Goal: Task Accomplishment & Management: Use online tool/utility

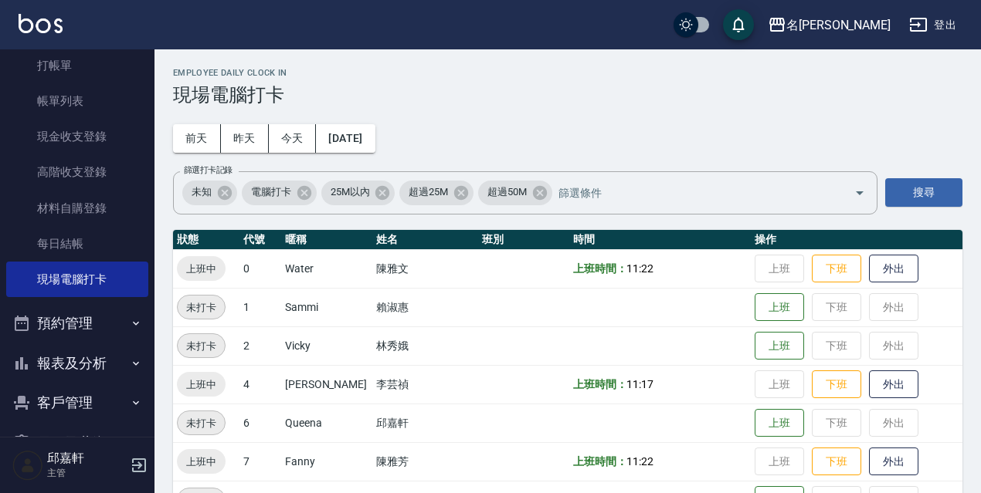
click at [954, 29] on button "登出" at bounding box center [932, 25] width 59 height 29
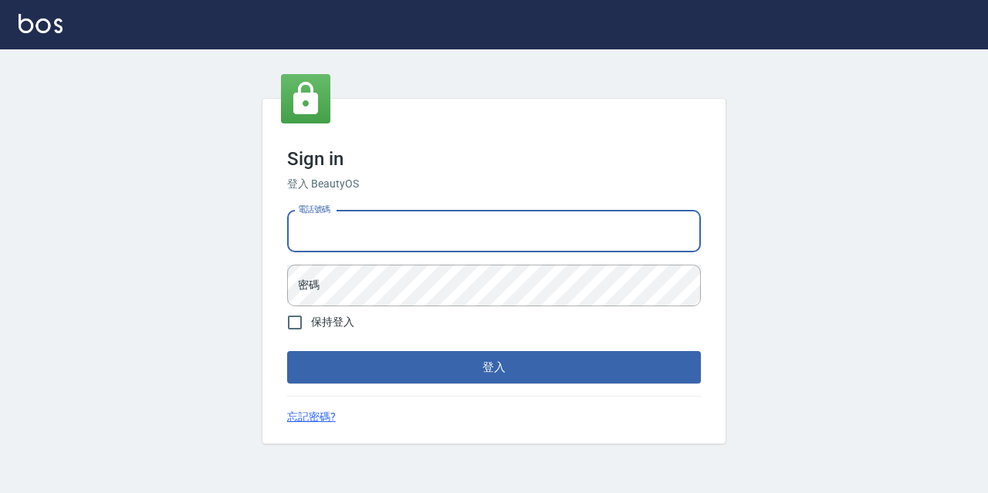
click at [386, 246] on input "電話號碼" at bounding box center [494, 232] width 414 height 42
type input "0967388409"
click at [396, 307] on form "電話號碼 0967388409 電話號碼 密碼 密碼 保持登入 登入" at bounding box center [494, 294] width 414 height 179
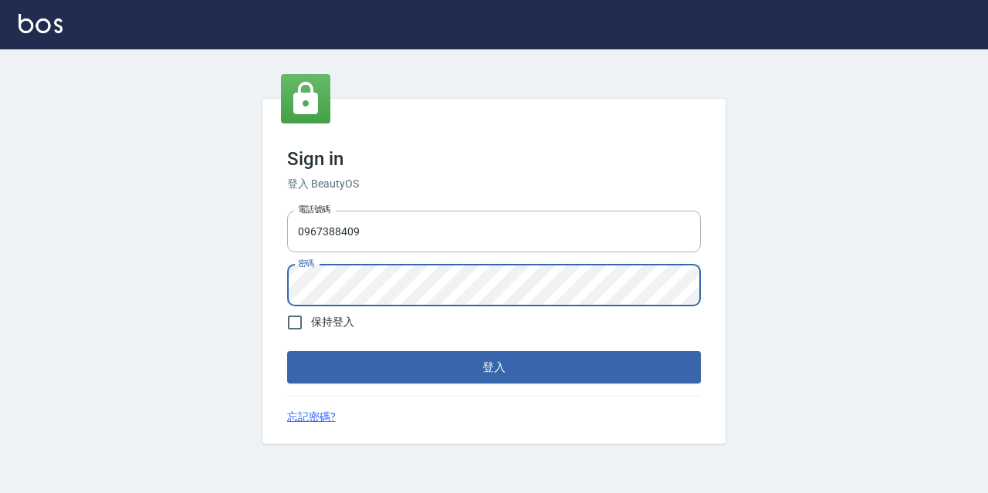
click at [287, 351] on button "登入" at bounding box center [494, 367] width 414 height 32
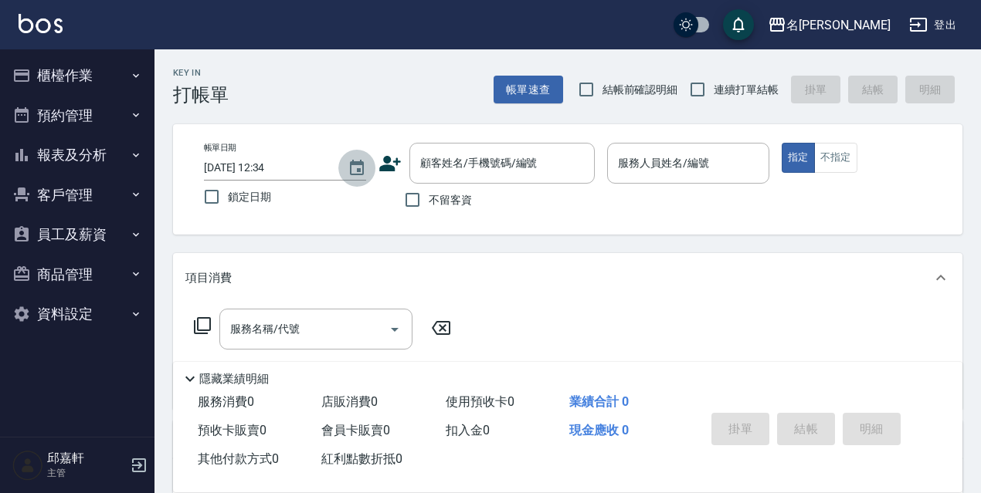
click at [353, 172] on icon "Choose date, selected date is 2025-10-11" at bounding box center [356, 168] width 19 height 19
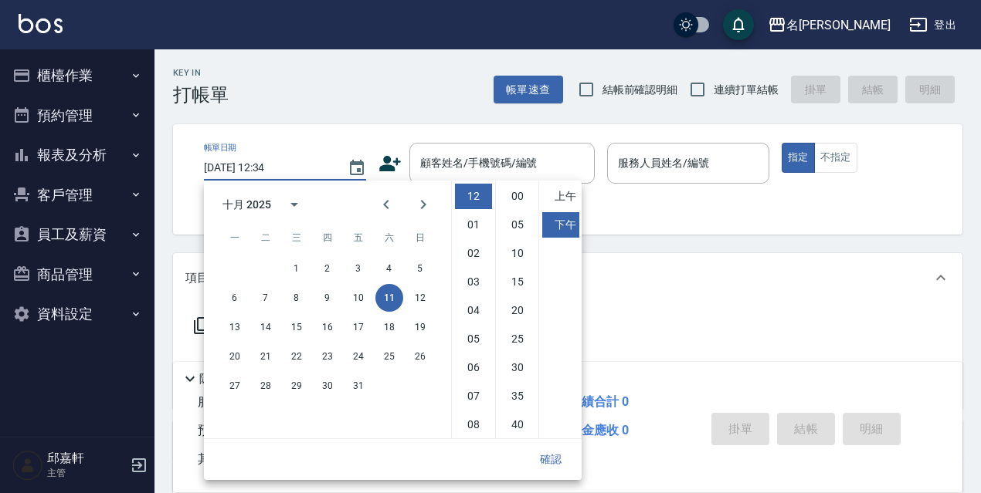
click at [370, 310] on div "6 7 8 9 10 11 12" at bounding box center [327, 298] width 247 height 28
drag, startPoint x: 369, startPoint y: 310, endPoint x: 355, endPoint y: 304, distance: 14.9
click at [367, 309] on div "6 7 8 9 10 11 12" at bounding box center [327, 298] width 247 height 28
click at [356, 303] on button "10" at bounding box center [358, 298] width 28 height 28
type input "2025/10/10 12:34"
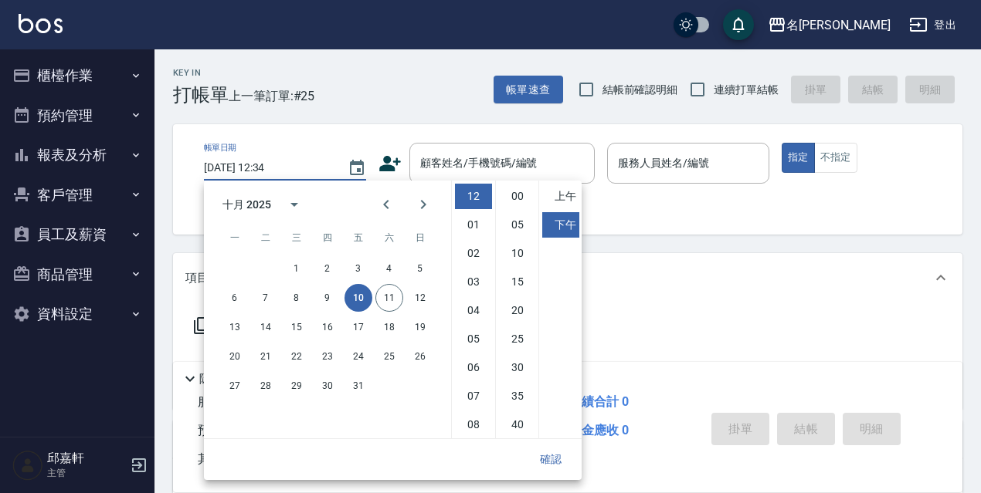
click at [722, 407] on div "掛單 結帳 明細" at bounding box center [806, 431] width 202 height 49
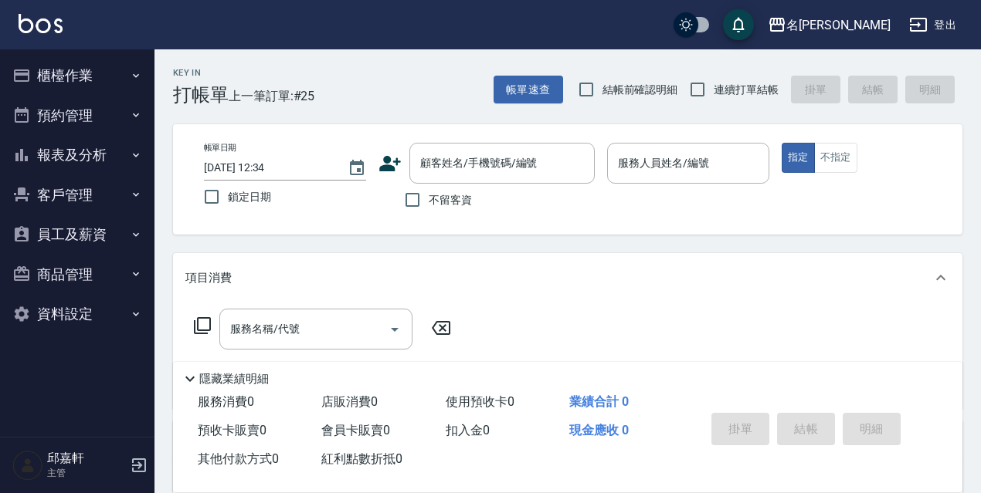
click at [137, 76] on icon "button" at bounding box center [136, 75] width 6 height 4
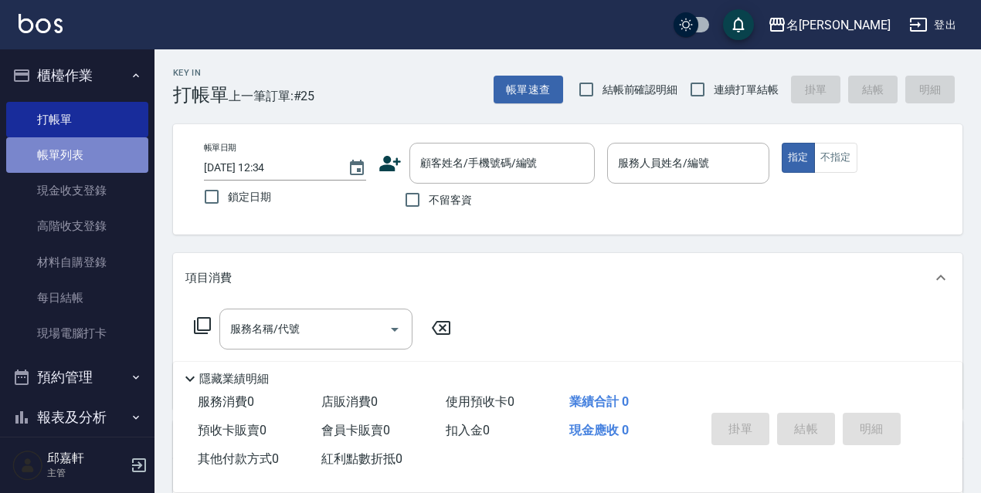
click at [100, 170] on link "帳單列表" at bounding box center [77, 155] width 142 height 36
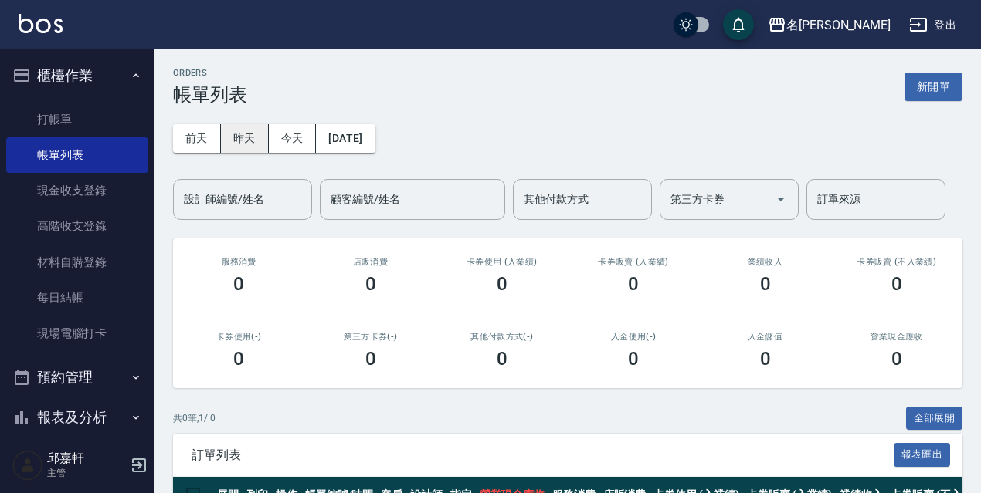
click at [234, 145] on button "昨天" at bounding box center [245, 138] width 48 height 29
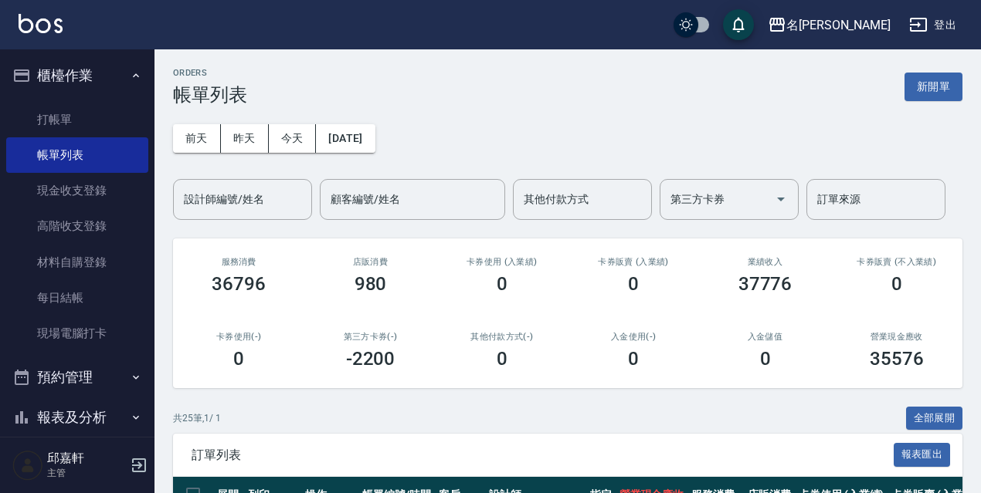
scroll to position [77, 0]
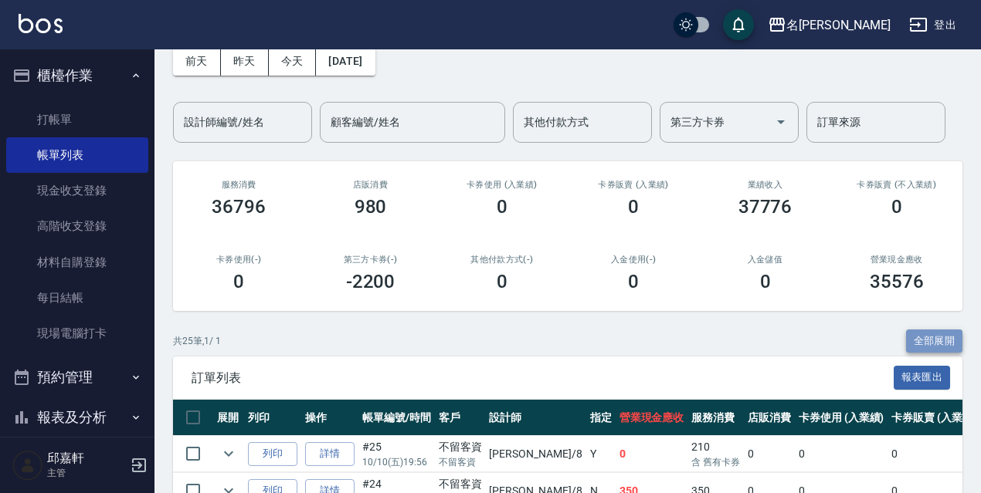
click at [941, 341] on button "全部展開" at bounding box center [934, 342] width 57 height 24
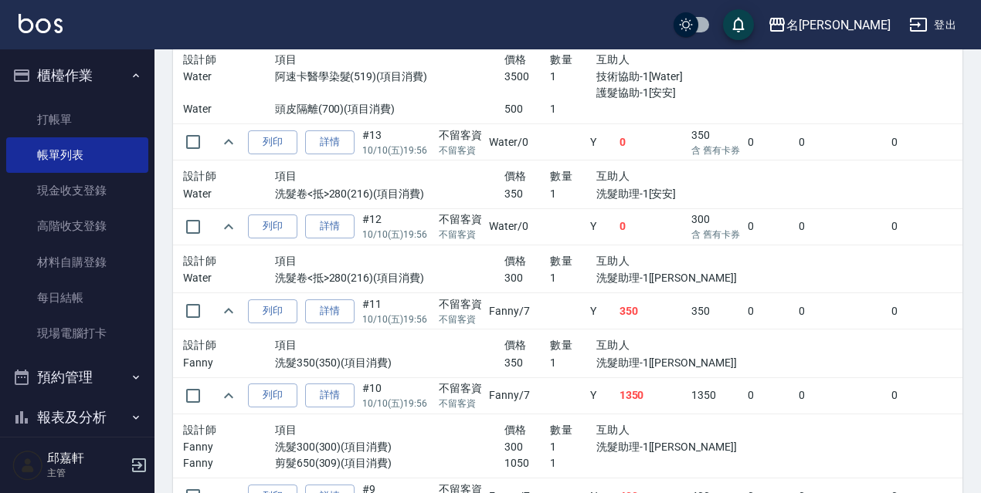
scroll to position [2612, 0]
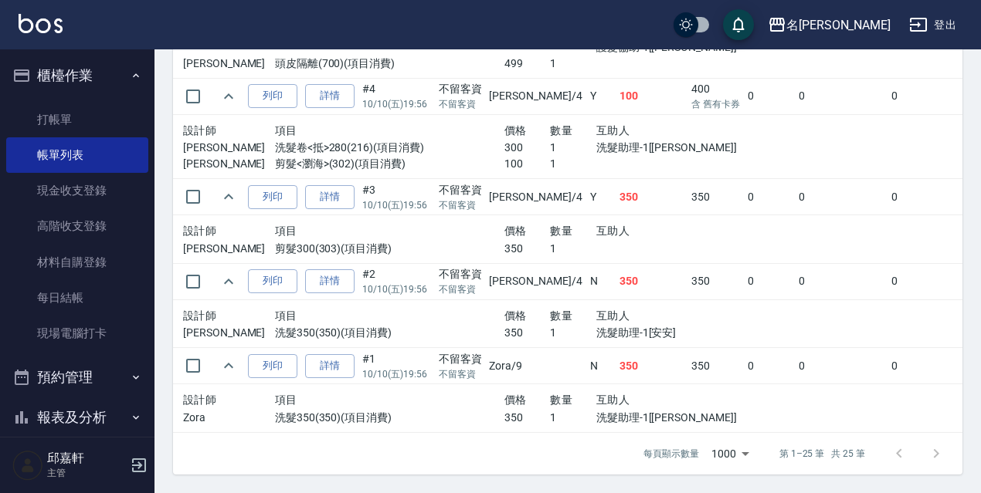
click at [795, 348] on td "0" at bounding box center [841, 366] width 93 height 36
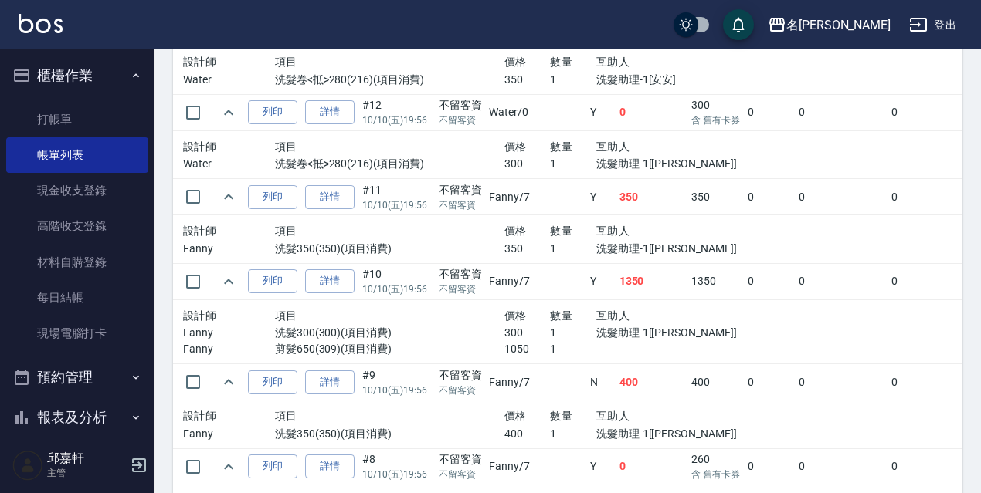
scroll to position [1855, 0]
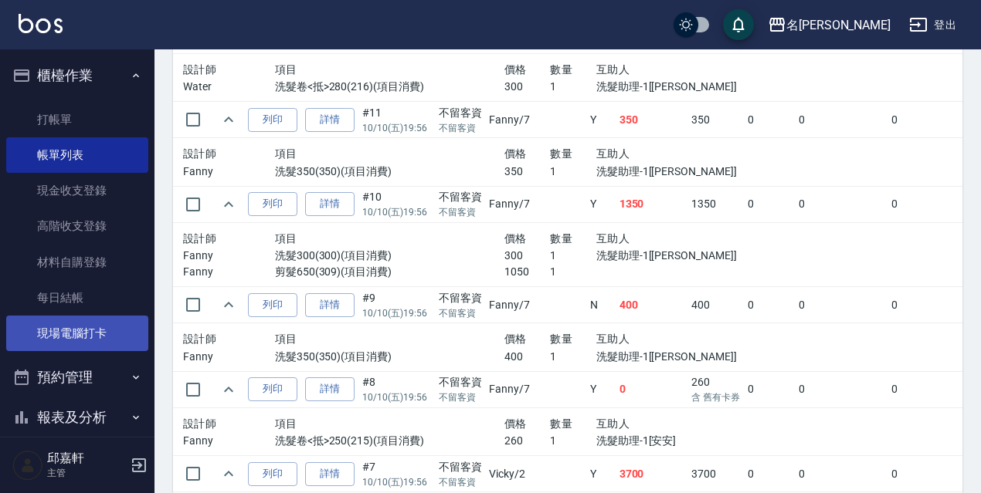
click at [111, 330] on link "現場電腦打卡" at bounding box center [77, 334] width 142 height 36
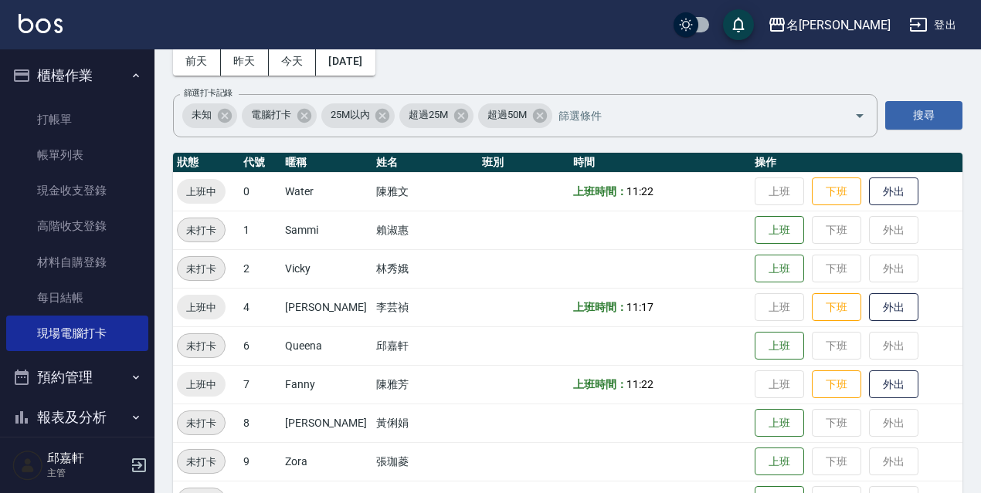
scroll to position [232, 0]
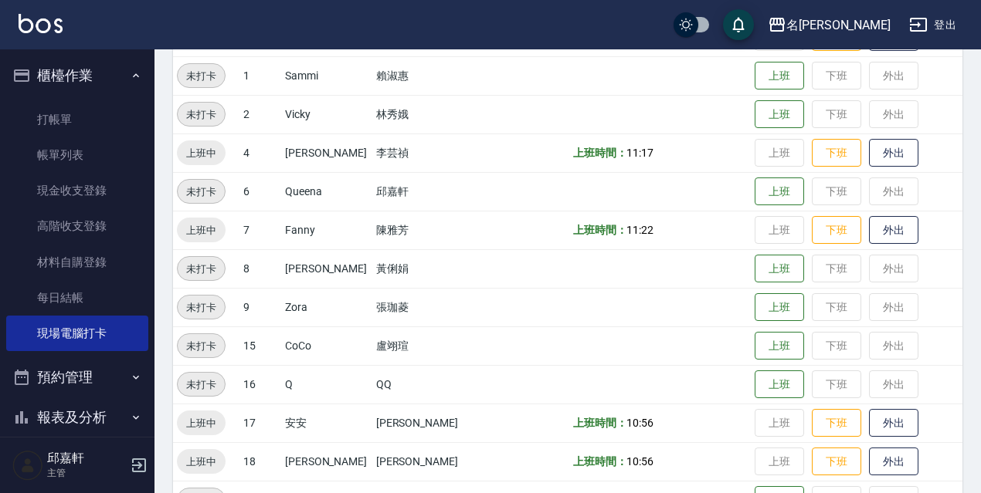
drag, startPoint x: 833, startPoint y: 454, endPoint x: 960, endPoint y: 453, distance: 126.6
click at [960, 453] on td "上班 下班 外出" at bounding box center [857, 461] width 212 height 39
click at [893, 464] on button "外出" at bounding box center [893, 462] width 49 height 27
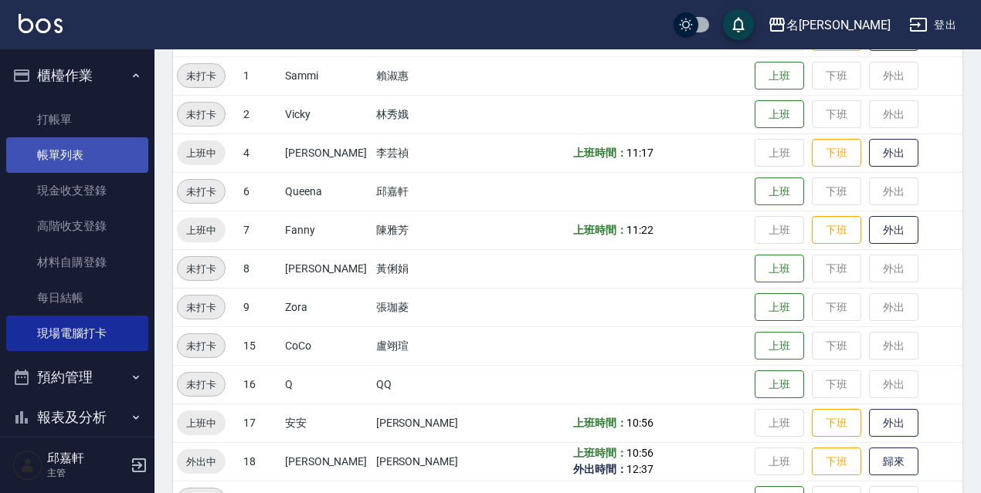
click at [33, 161] on link "帳單列表" at bounding box center [77, 155] width 142 height 36
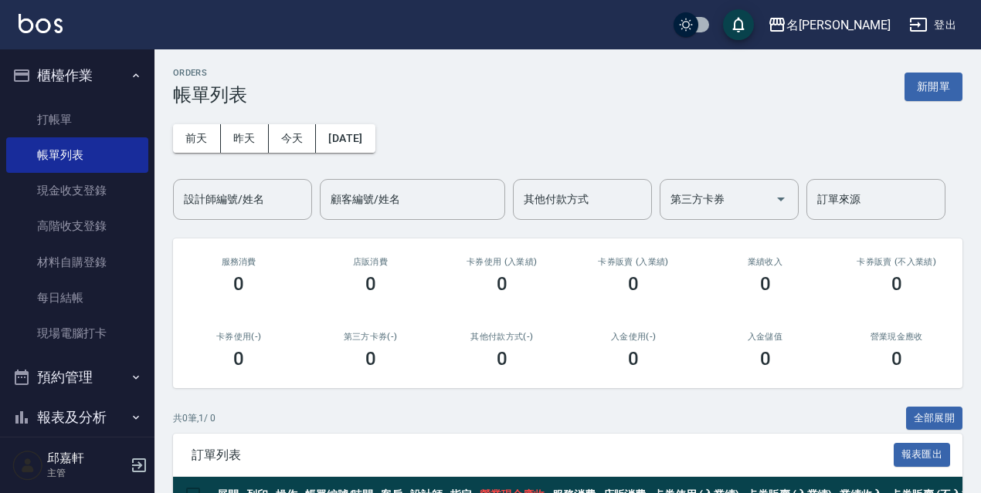
scroll to position [92, 0]
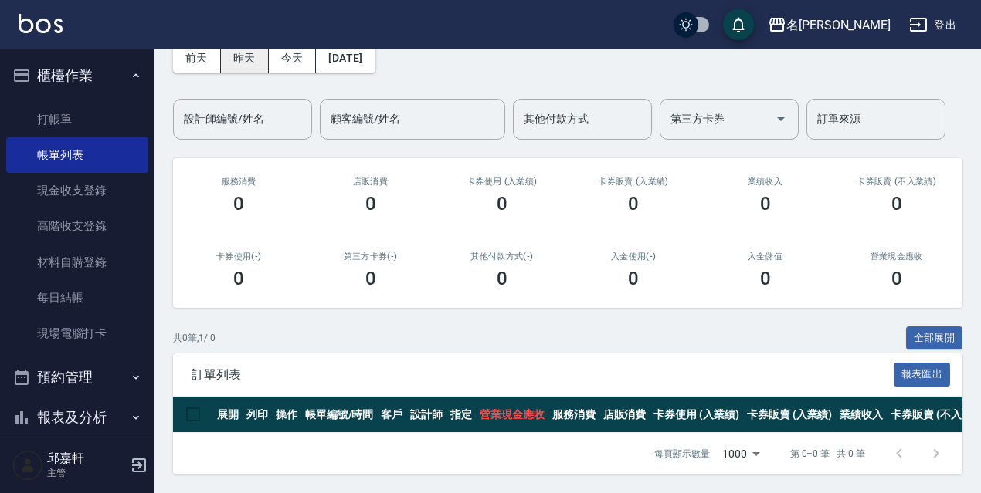
click at [260, 56] on button "昨天" at bounding box center [245, 58] width 48 height 29
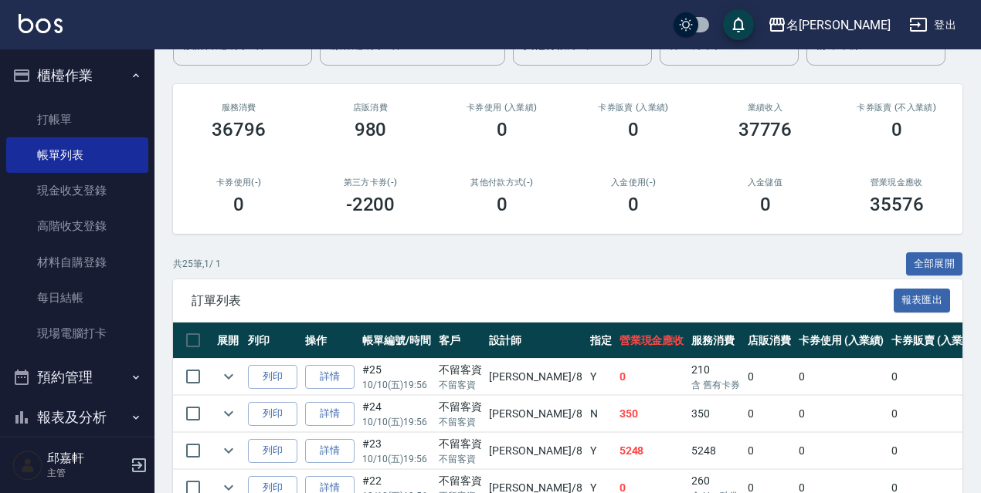
scroll to position [232, 0]
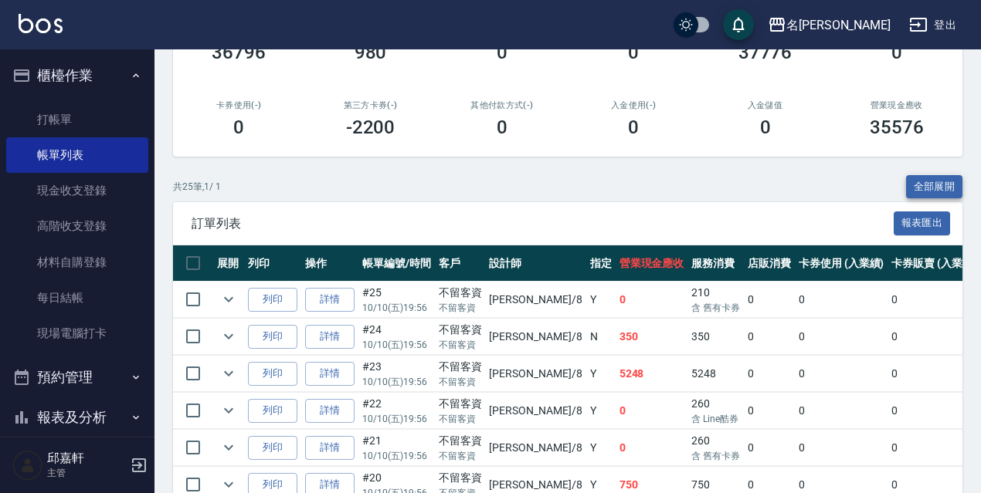
click at [958, 197] on button "全部展開" at bounding box center [934, 187] width 57 height 24
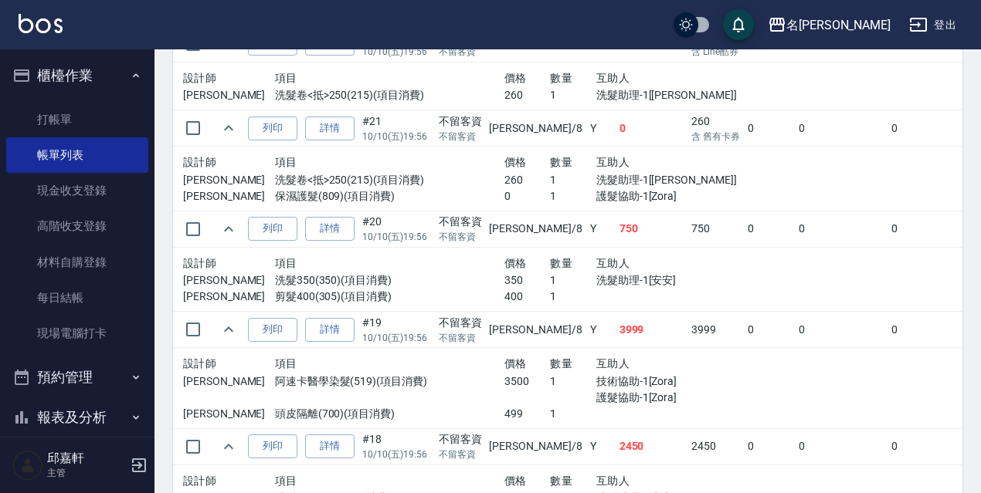
scroll to position [808, 0]
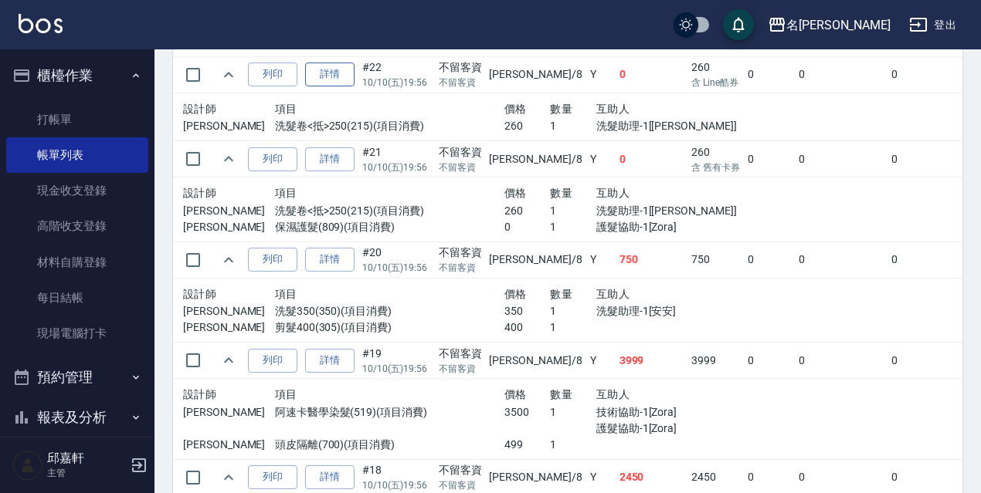
click at [331, 69] on link "詳情" at bounding box center [329, 75] width 49 height 24
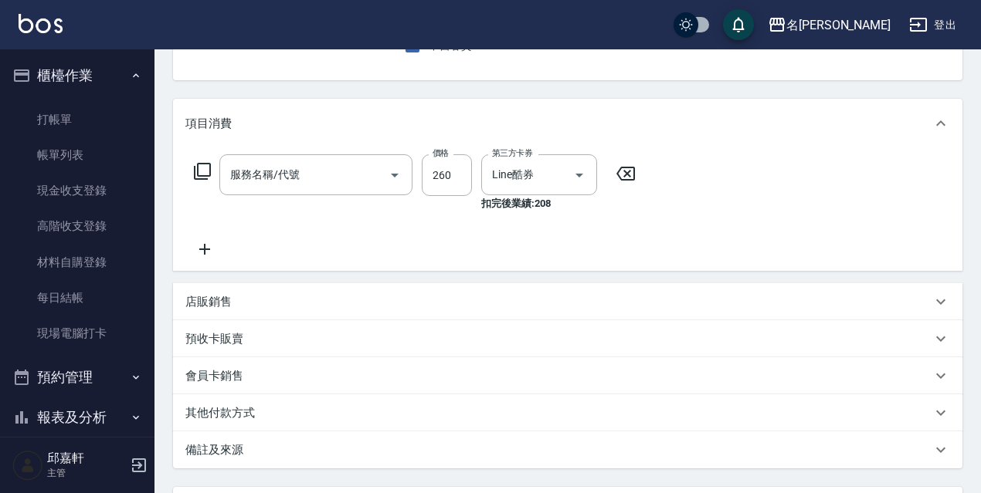
type input "2025/10/10 19:56"
checkbox input "true"
type input "Cindy-8"
type input "洗髮卷<抵>250(215)"
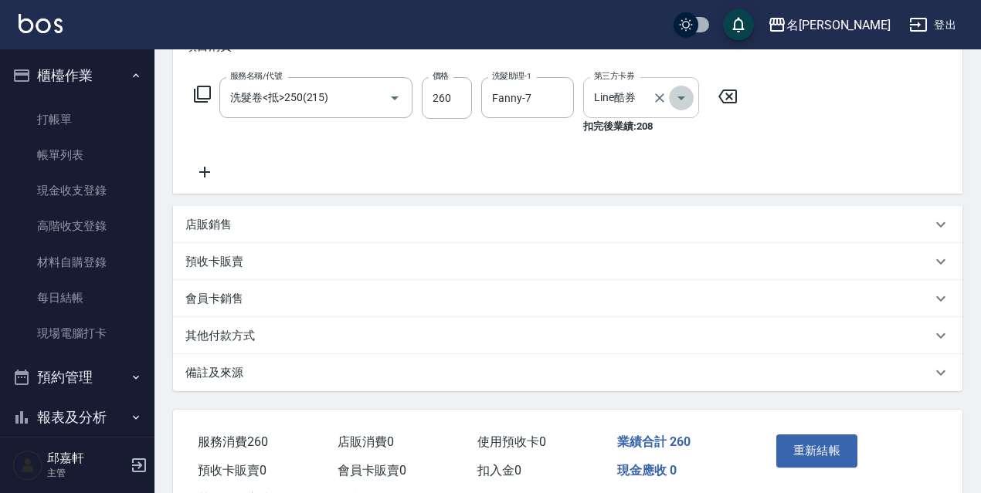
click at [677, 97] on icon "Open" at bounding box center [681, 98] width 19 height 19
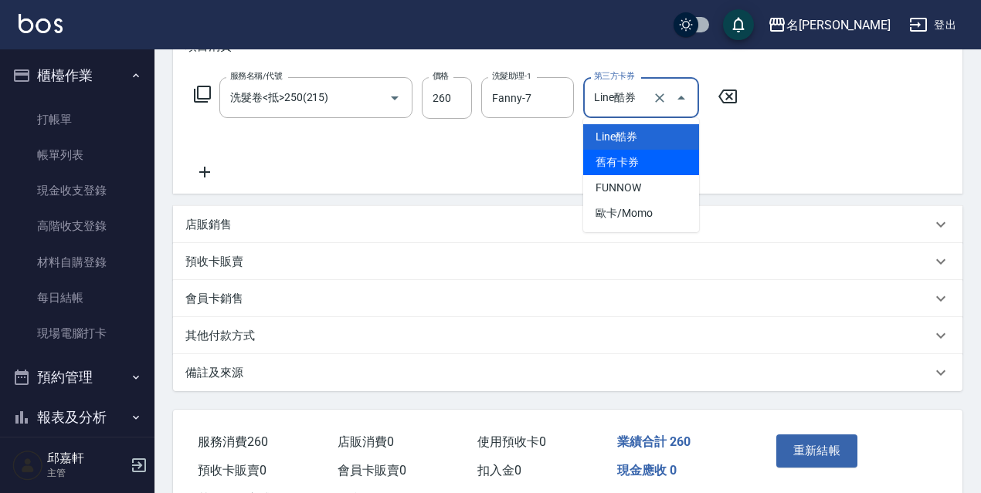
click at [636, 165] on span "舊有卡券" at bounding box center [641, 162] width 116 height 25
type input "舊有卡券"
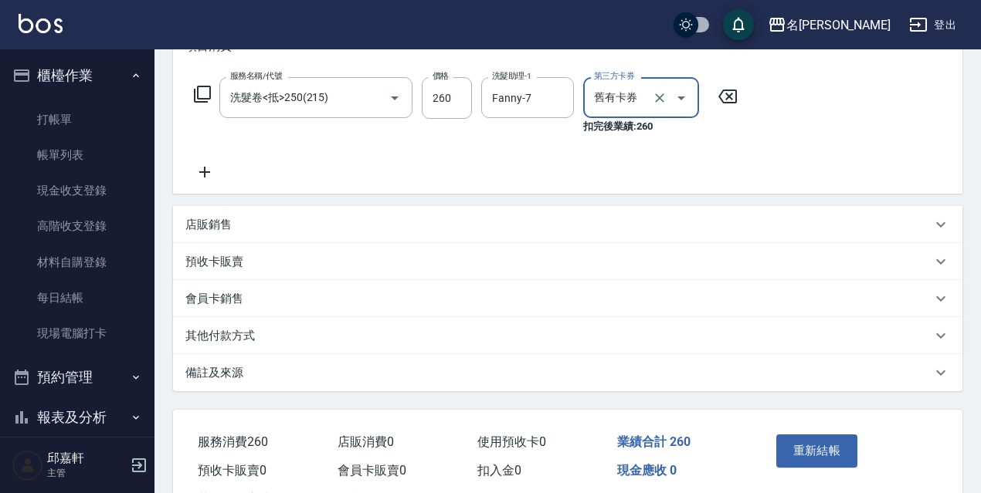
drag, startPoint x: 825, startPoint y: 446, endPoint x: 827, endPoint y: 437, distance: 9.4
click at [825, 444] on button "重新結帳" at bounding box center [817, 451] width 82 height 32
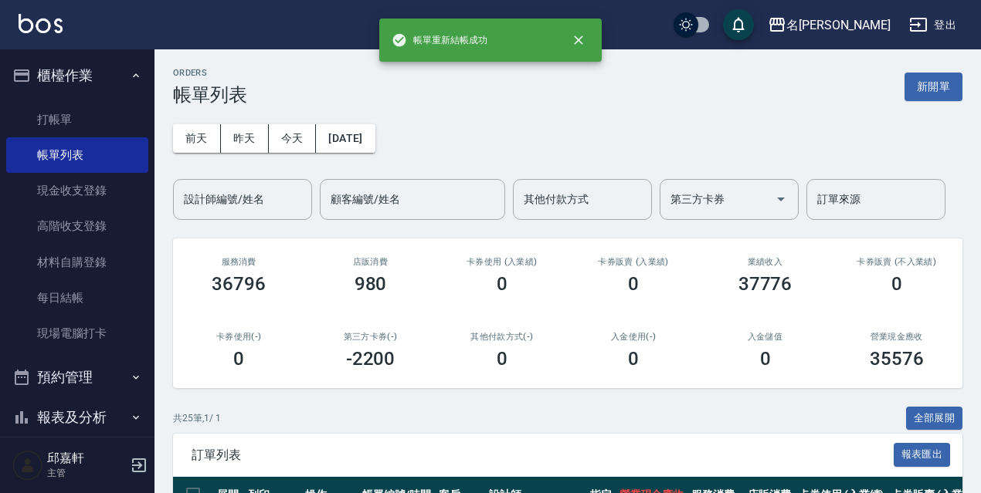
scroll to position [232, 0]
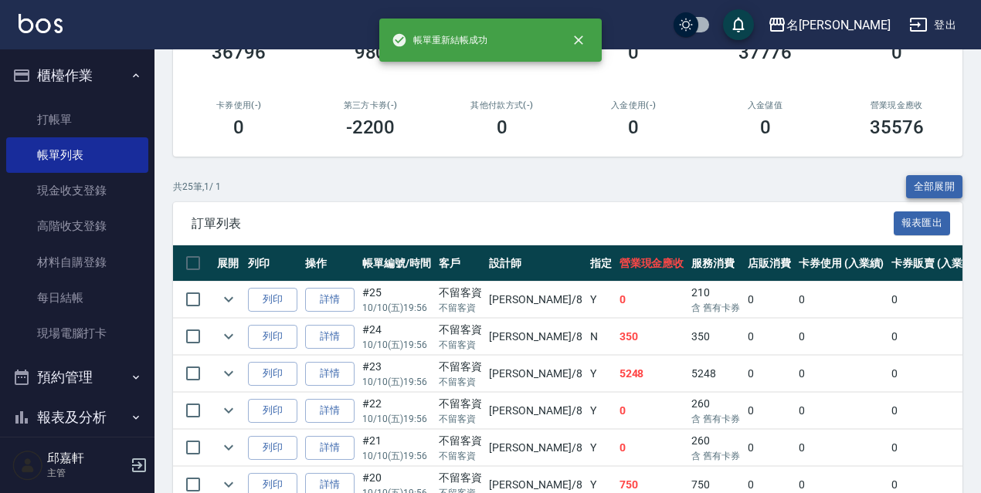
click at [913, 175] on button "全部展開" at bounding box center [934, 187] width 57 height 24
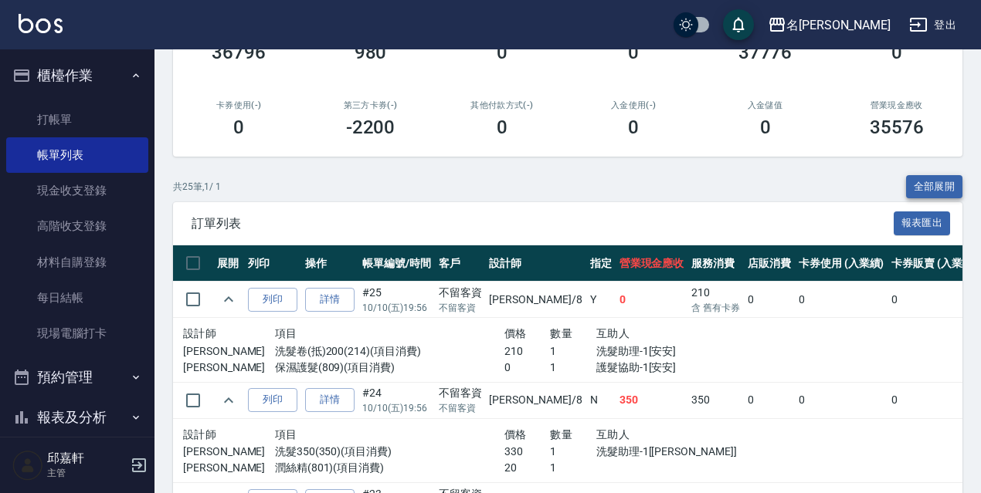
click at [937, 176] on button "全部展開" at bounding box center [934, 187] width 57 height 24
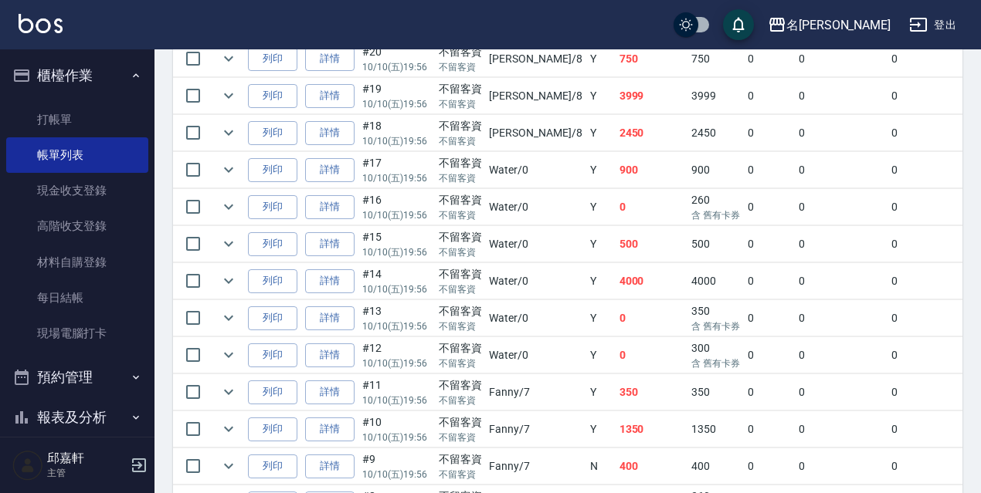
scroll to position [1019, 0]
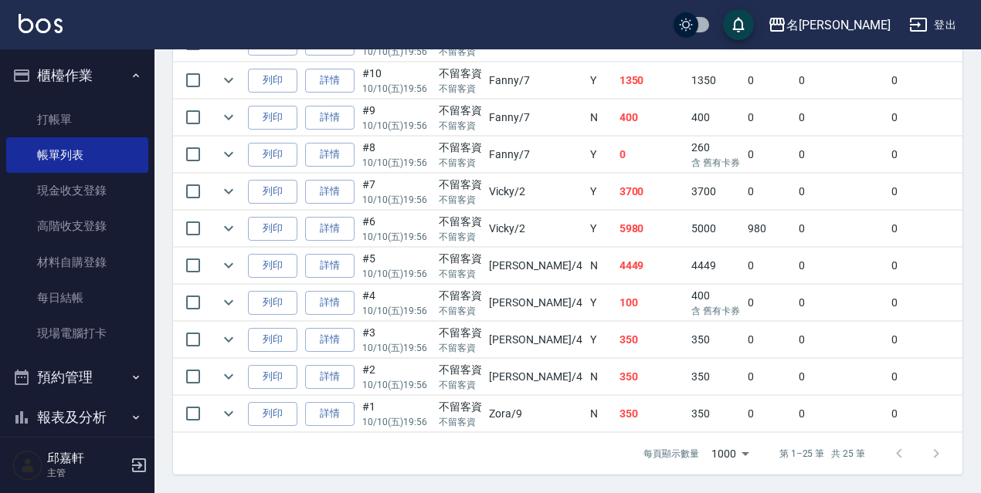
drag, startPoint x: 811, startPoint y: 361, endPoint x: 802, endPoint y: 359, distance: 8.8
click at [802, 359] on td "0" at bounding box center [841, 377] width 93 height 36
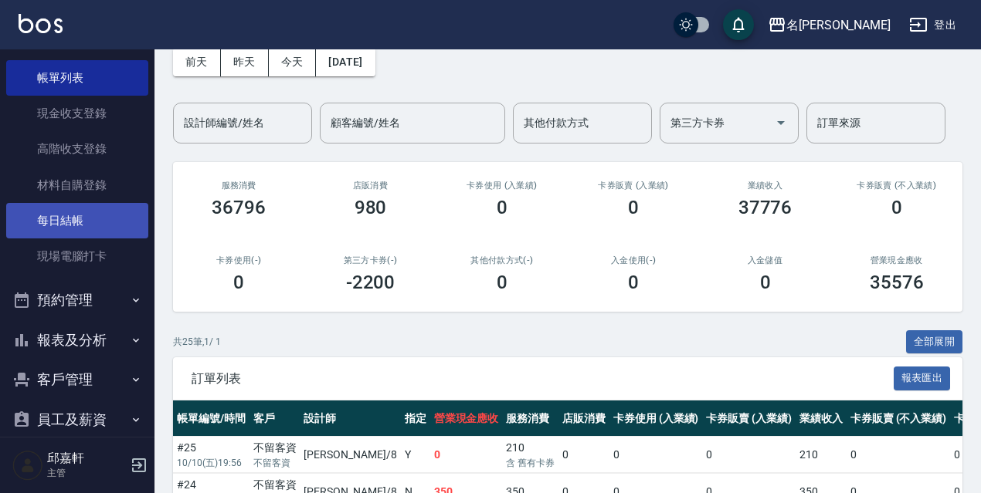
scroll to position [154, 0]
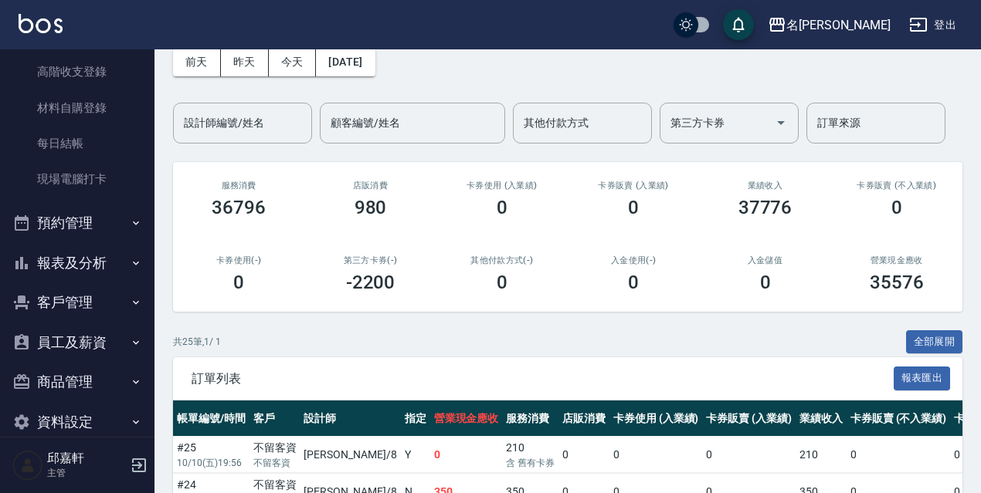
click at [103, 267] on button "報表及分析" at bounding box center [77, 263] width 142 height 40
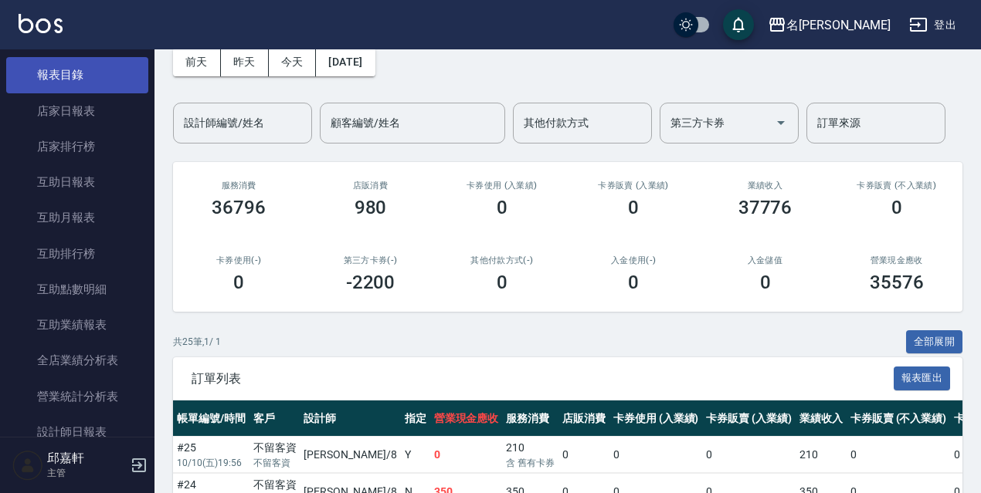
scroll to position [232, 0]
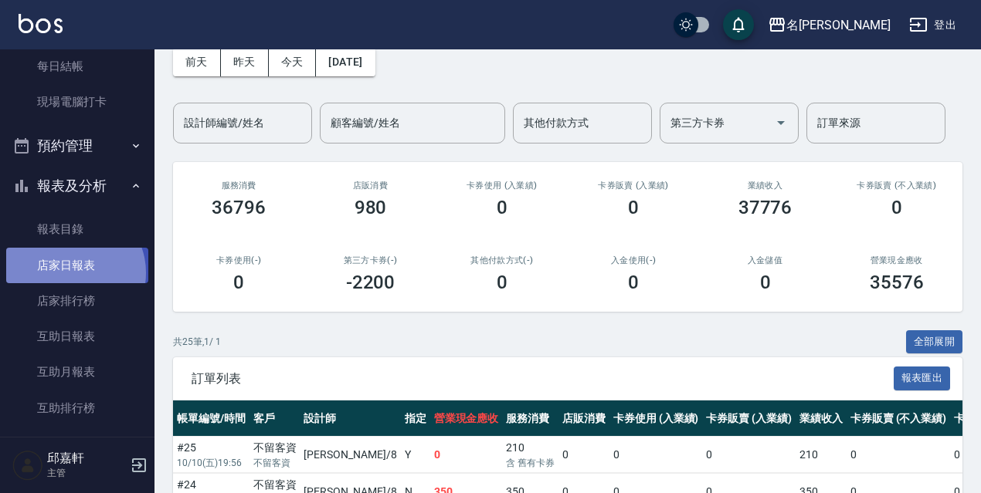
click at [72, 273] on link "店家日報表" at bounding box center [77, 266] width 142 height 36
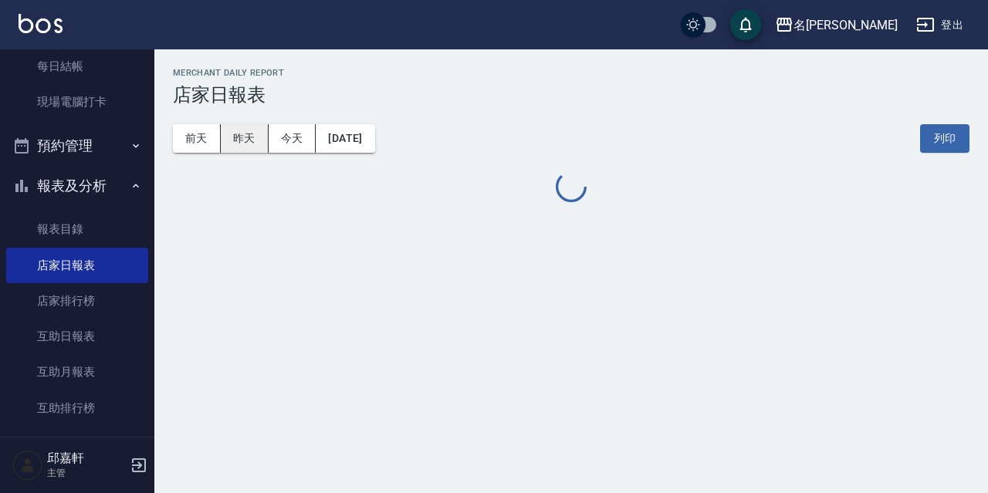
click at [253, 151] on button "昨天" at bounding box center [245, 138] width 48 height 29
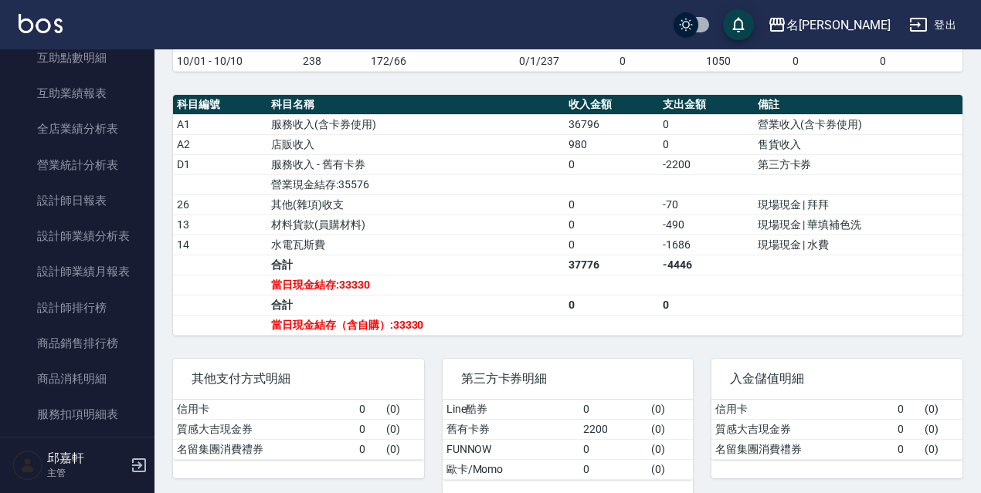
scroll to position [695, 0]
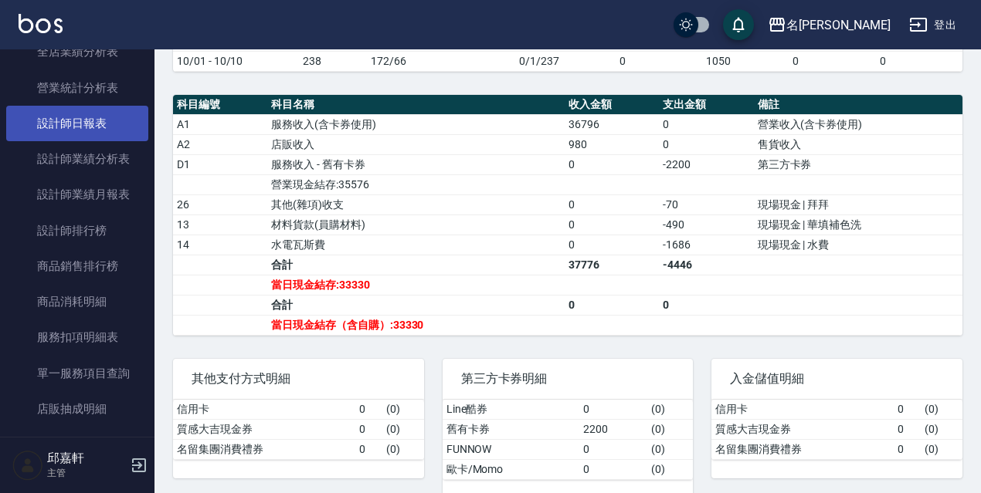
click at [71, 117] on link "設計師日報表" at bounding box center [77, 124] width 142 height 36
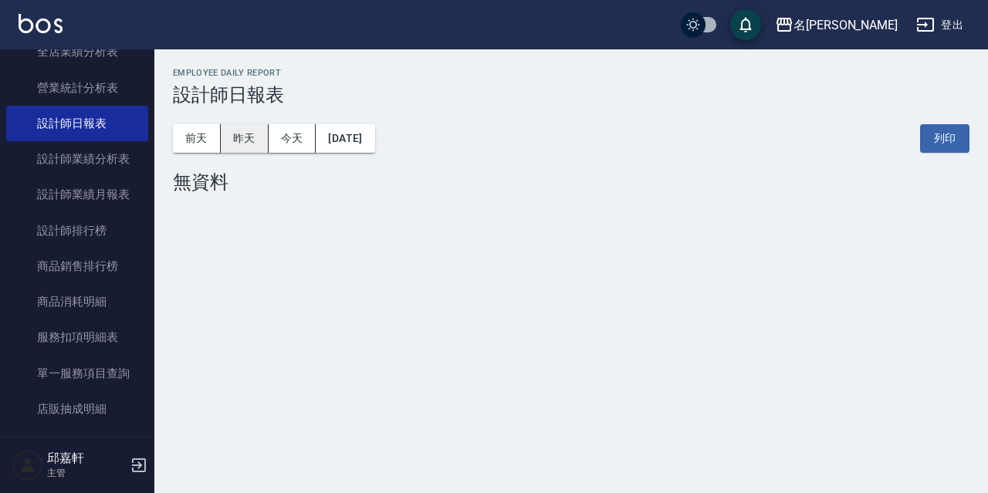
click at [228, 135] on button "昨天" at bounding box center [245, 138] width 48 height 29
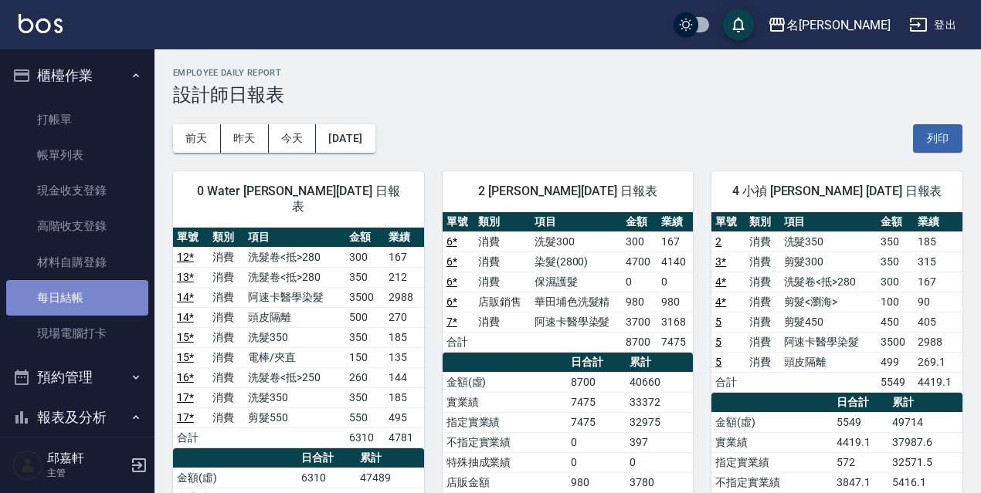
click at [79, 286] on link "每日結帳" at bounding box center [77, 298] width 142 height 36
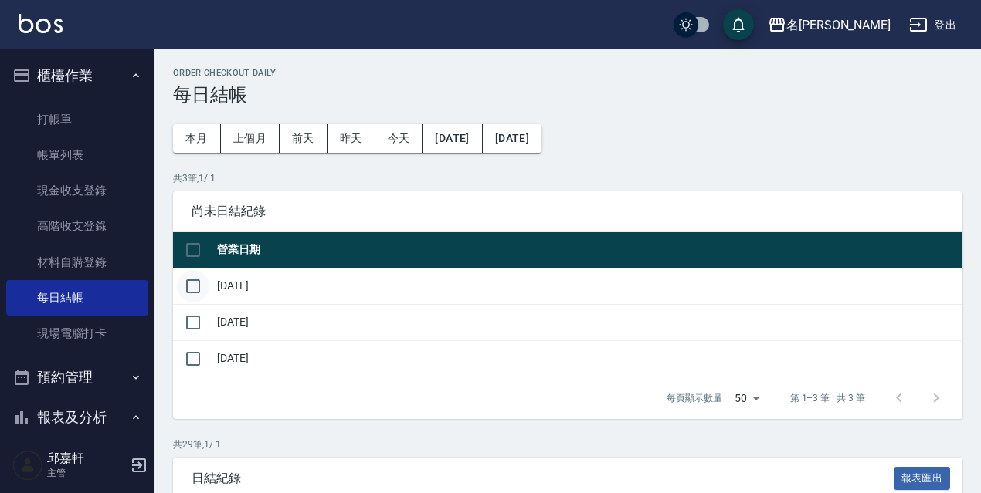
drag, startPoint x: 170, startPoint y: 283, endPoint x: 184, endPoint y: 285, distance: 14.1
click at [190, 290] on input "checkbox" at bounding box center [193, 286] width 32 height 32
checkbox input "true"
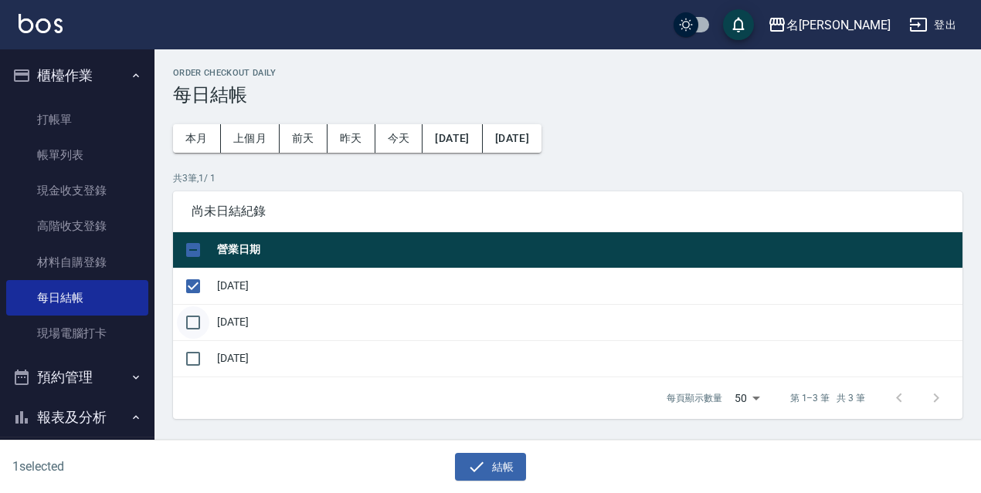
click at [194, 321] on input "checkbox" at bounding box center [193, 323] width 32 height 32
checkbox input "true"
click at [456, 453] on div "結帳" at bounding box center [491, 467] width 472 height 29
click at [465, 466] on button "結帳" at bounding box center [491, 467] width 72 height 29
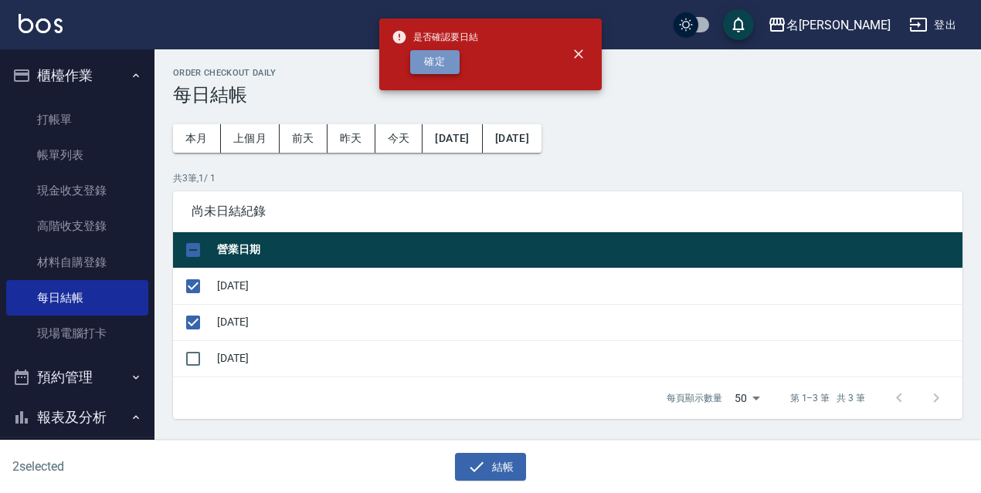
click at [439, 69] on button "確定" at bounding box center [434, 62] width 49 height 24
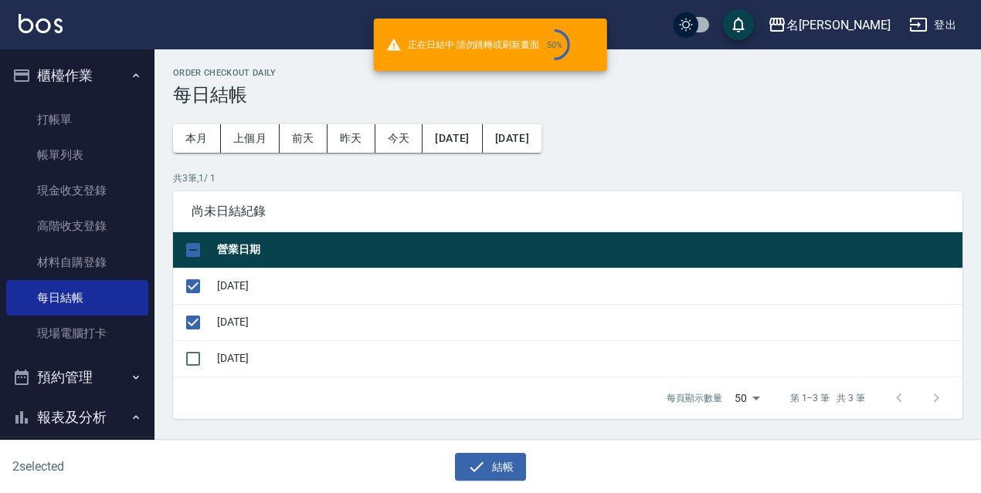
checkbox input "false"
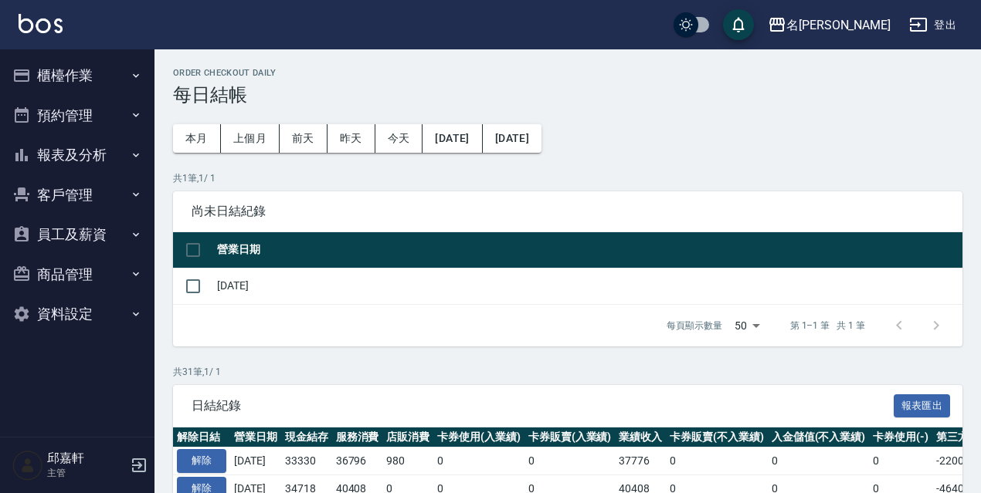
click at [120, 154] on button "報表及分析" at bounding box center [77, 155] width 142 height 40
